Goal: Task Accomplishment & Management: Complete application form

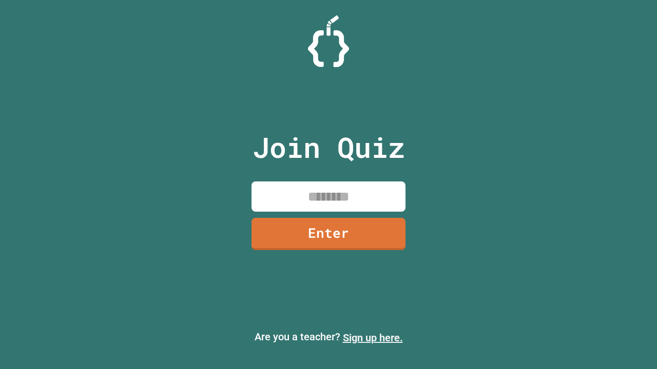
click at [372, 338] on link "Sign up here." at bounding box center [373, 338] width 60 height 12
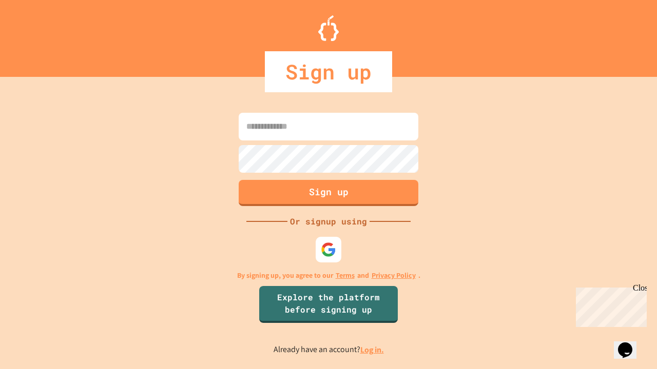
click at [372, 350] on link "Log in." at bounding box center [372, 350] width 24 height 11
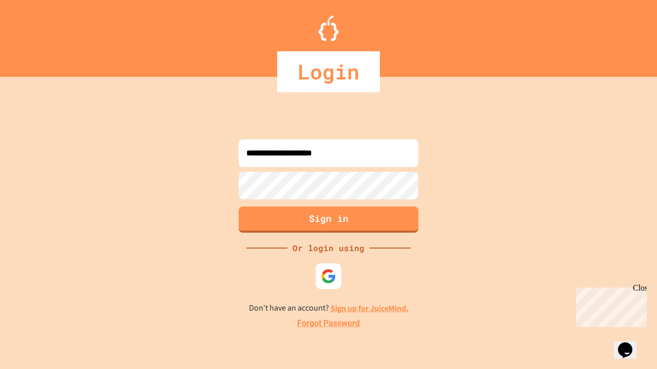
type input "**********"
